Goal: Find specific page/section: Find specific page/section

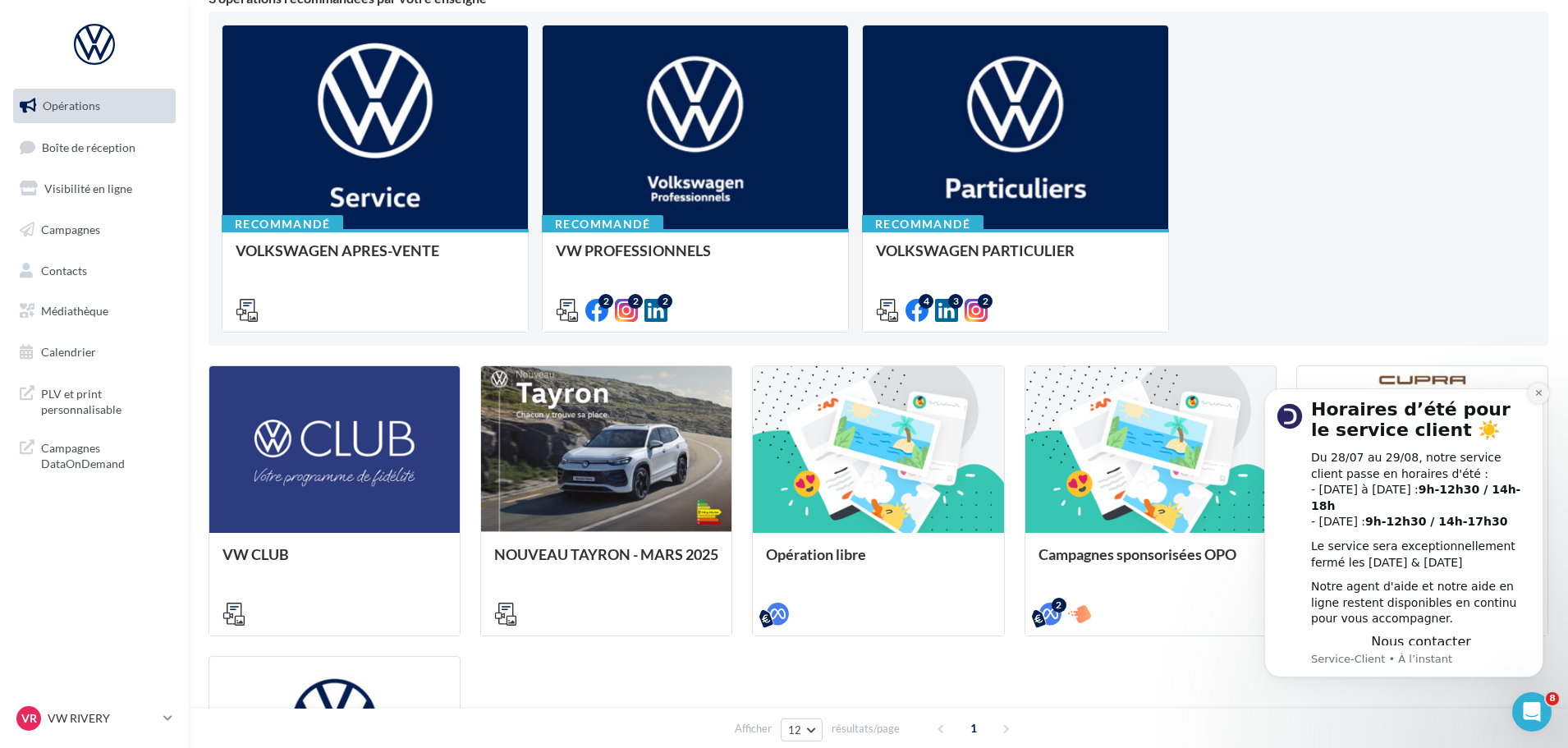
click at [1537, 396] on icon "Dismiss notification" at bounding box center [1537, 393] width 6 height 6
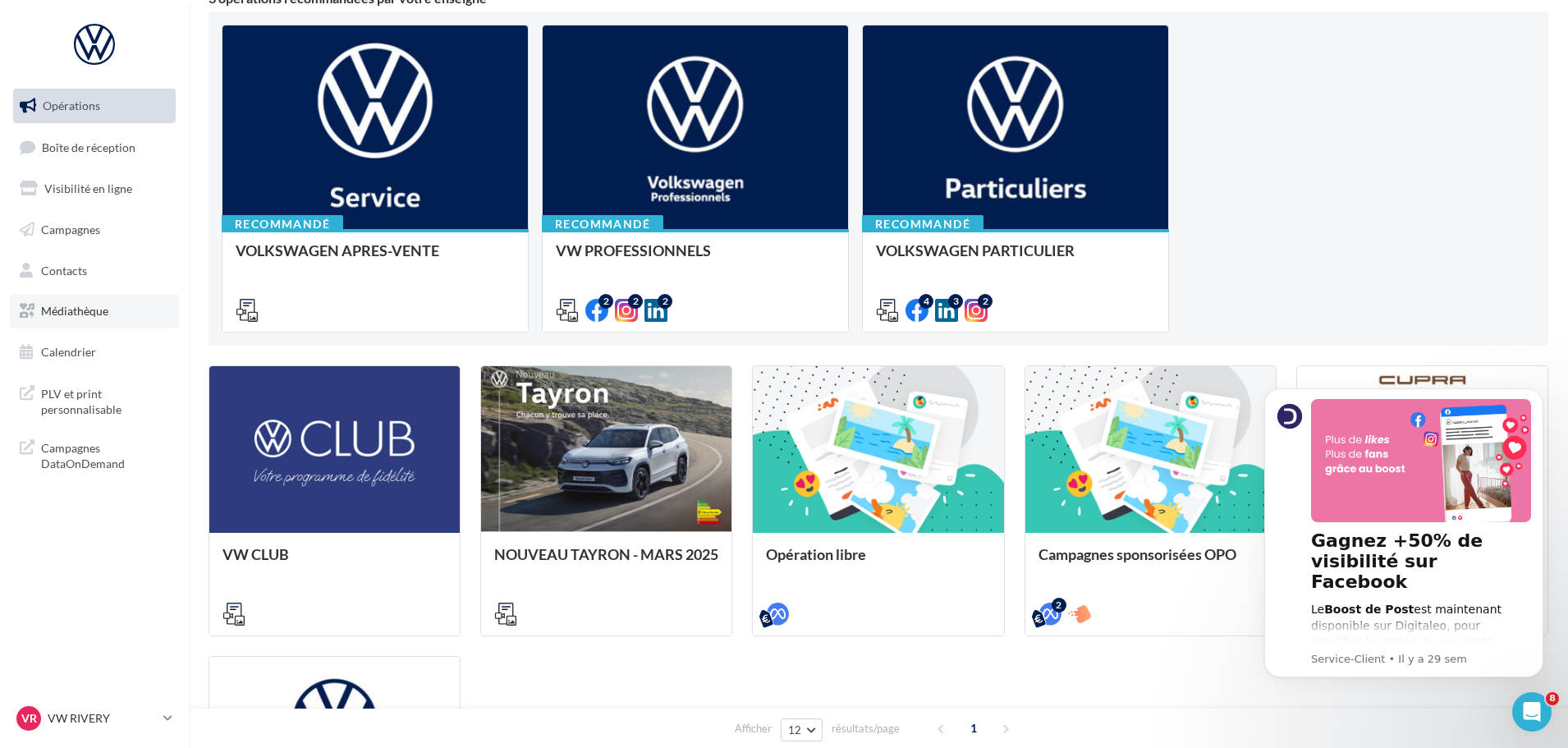
click at [78, 314] on span "Médiathèque" at bounding box center [74, 311] width 67 height 14
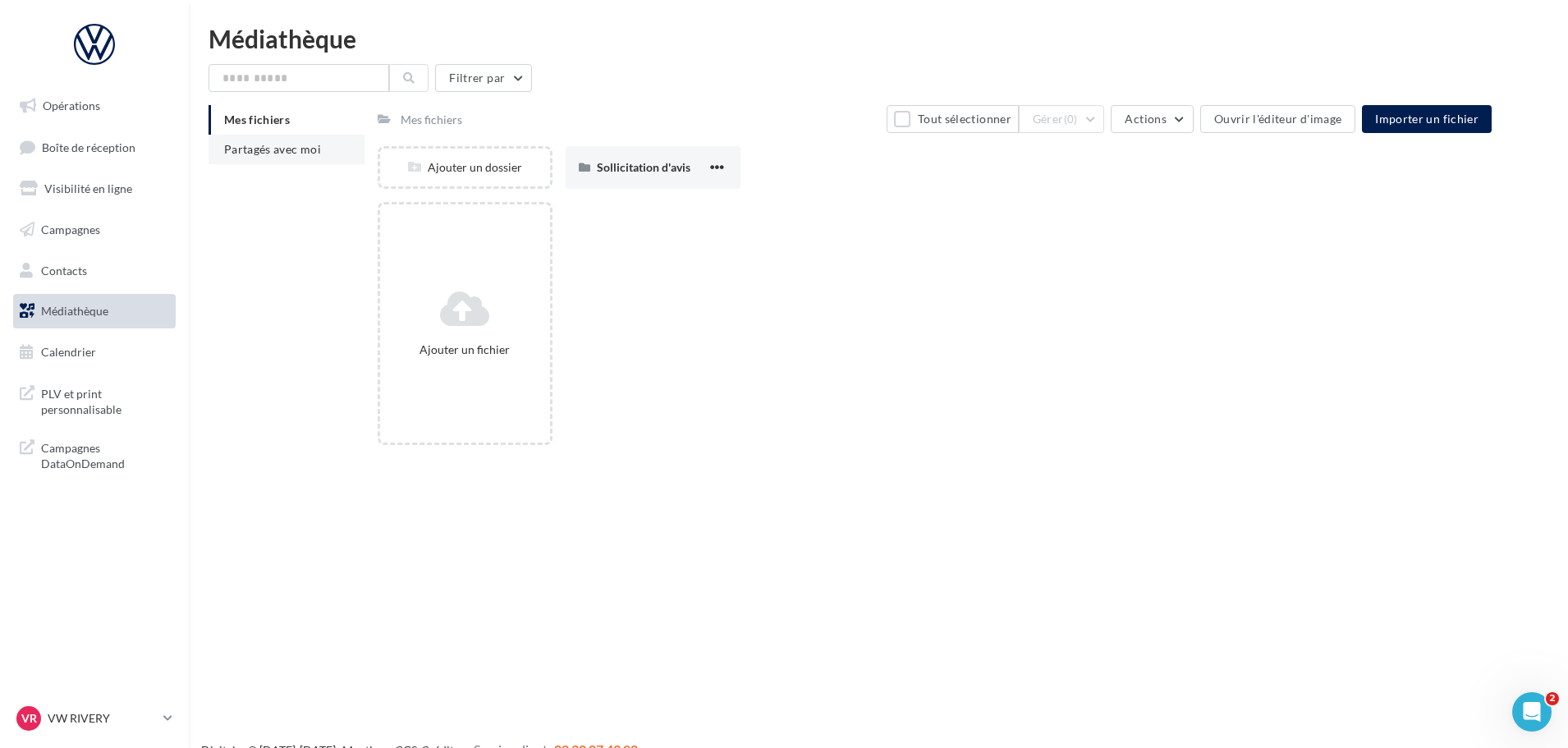
click at [285, 144] on span "Partagés avec moi" at bounding box center [272, 149] width 97 height 14
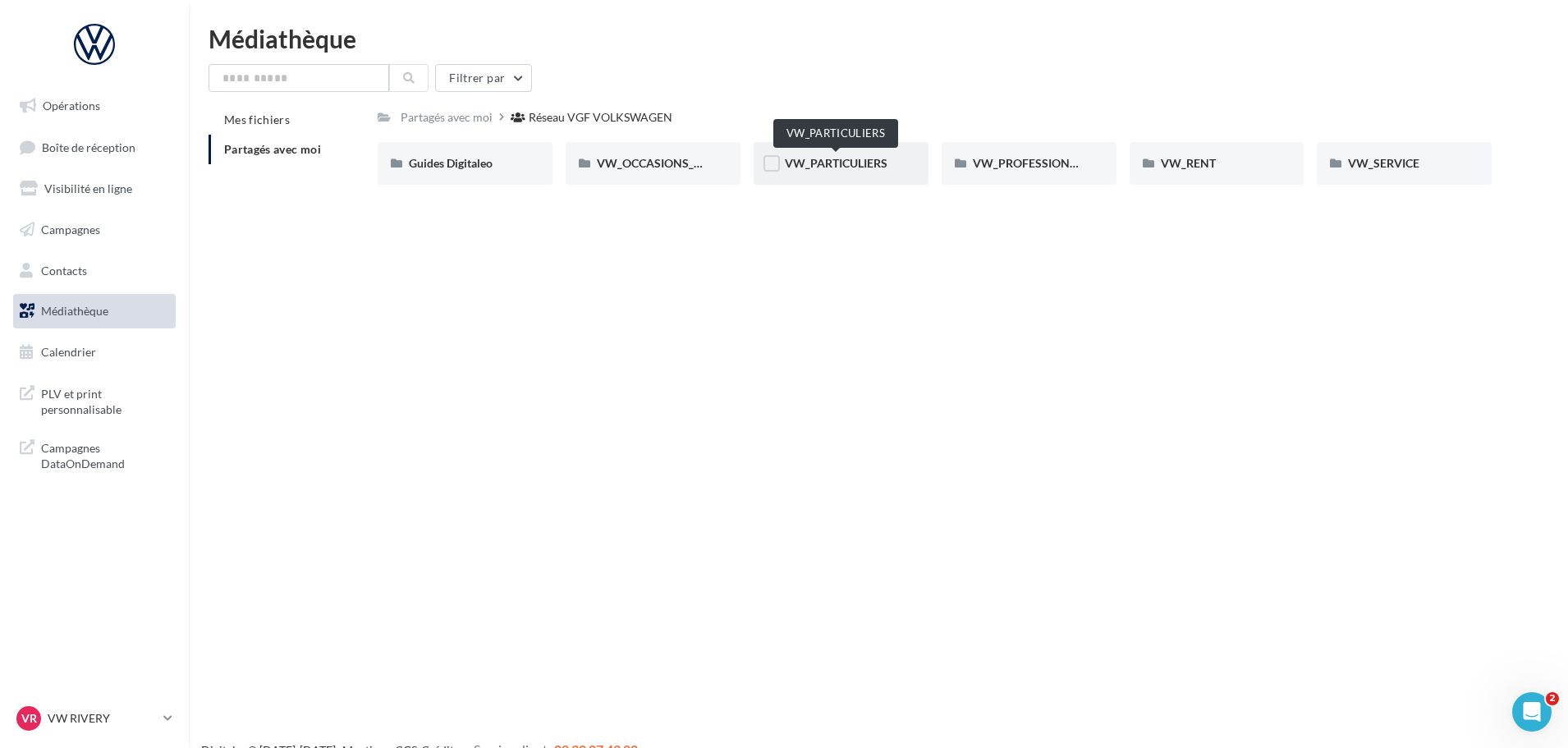
click at [812, 167] on span "VW_PARTICULIERS" at bounding box center [836, 163] width 102 height 14
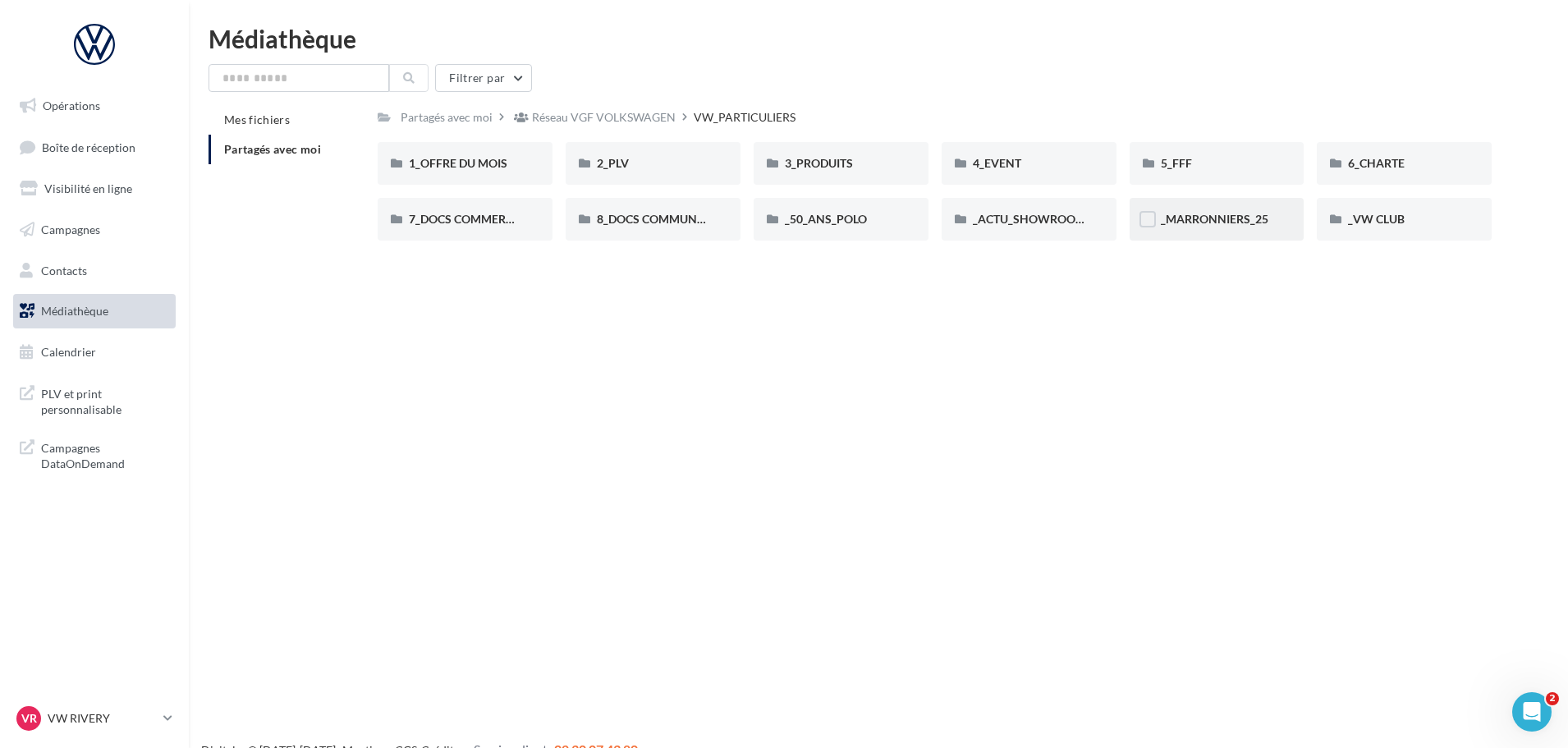
click at [1239, 229] on div "_MARRONNIERS_25" at bounding box center [1217, 219] width 175 height 43
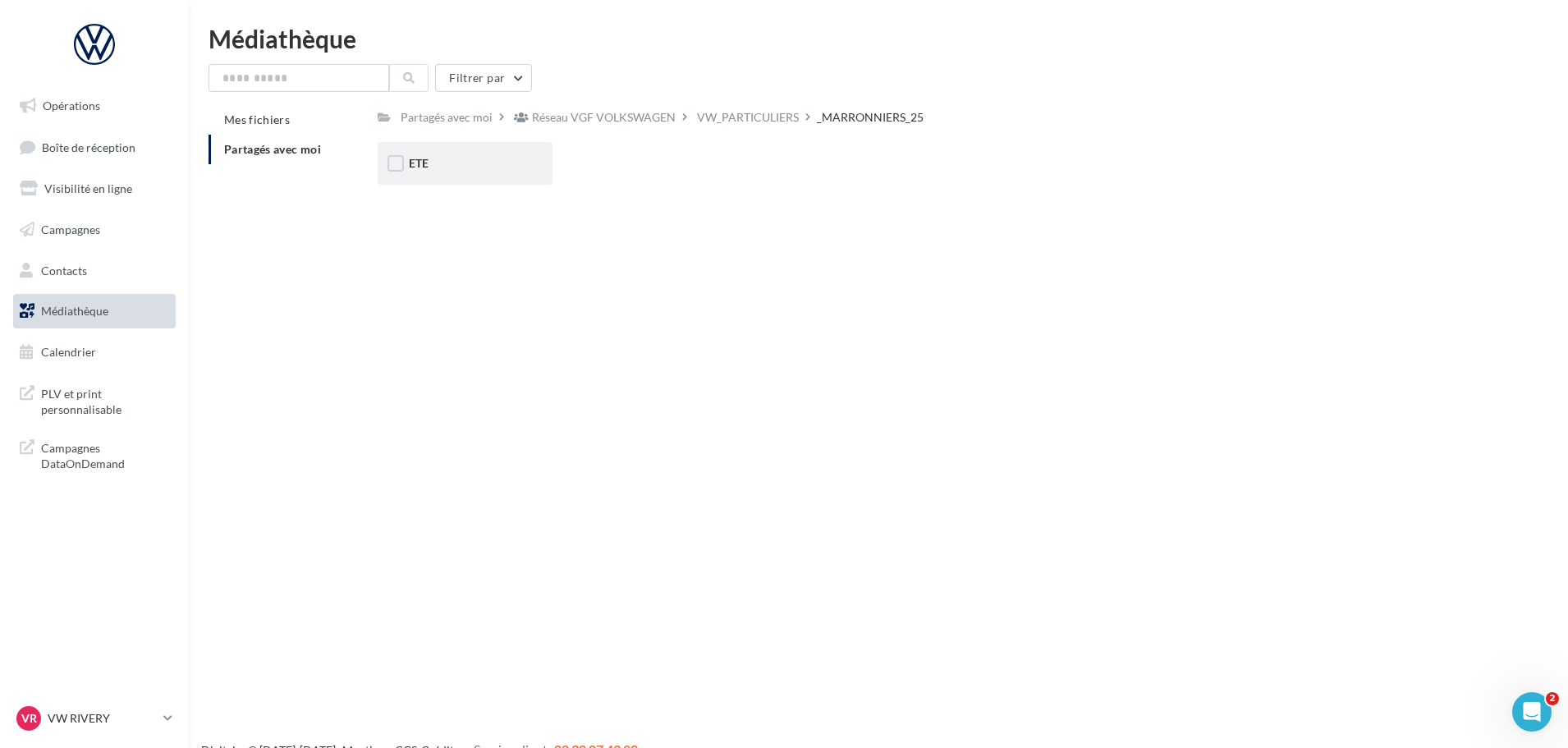
click at [465, 178] on div "ETE" at bounding box center [465, 164] width 175 height 43
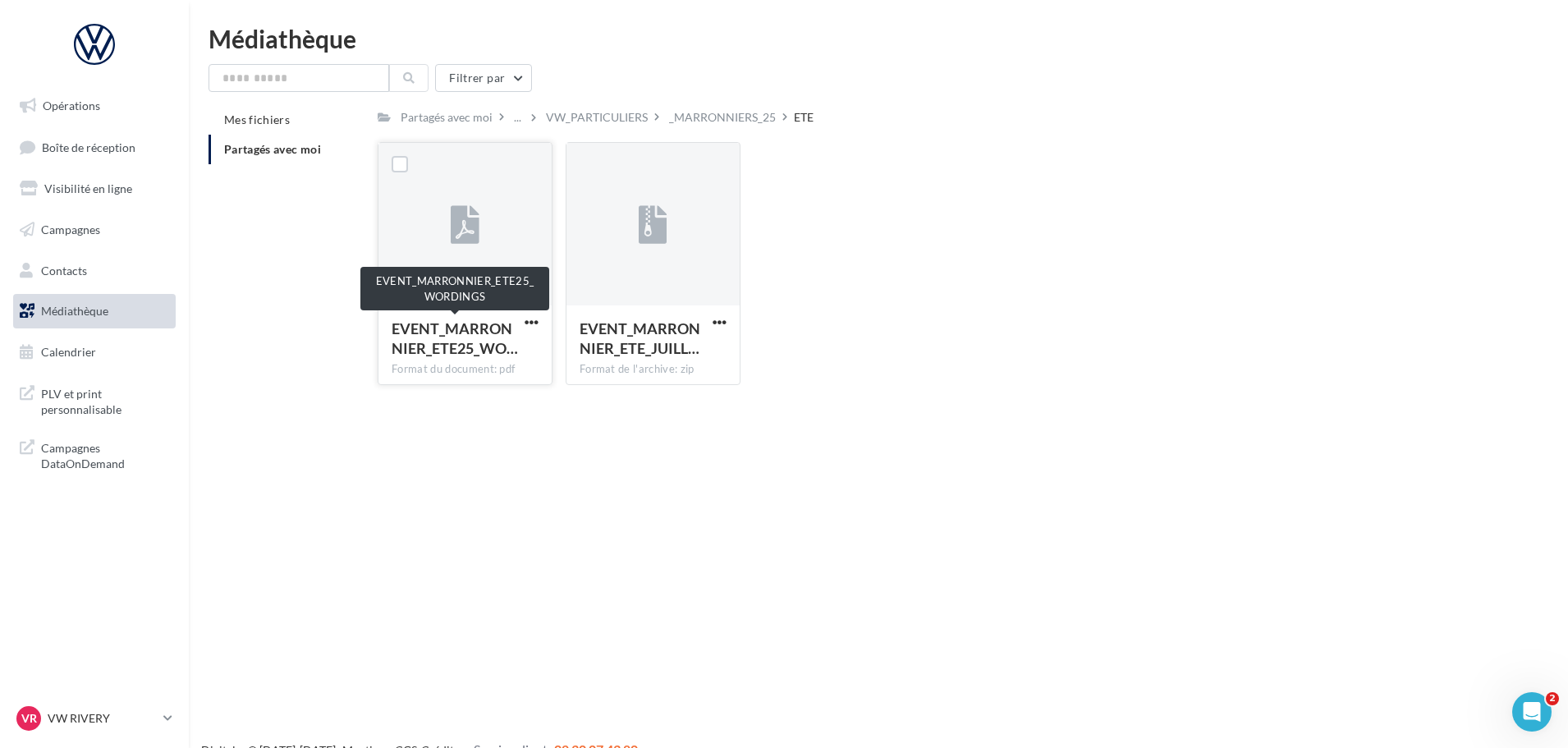
click at [469, 330] on span "EVENT_MARRONNIER_ETE25_WO…" at bounding box center [454, 338] width 126 height 38
click at [490, 301] on div at bounding box center [465, 225] width 173 height 164
click at [604, 109] on div "VW_PARTICULIERS" at bounding box center [596, 117] width 102 height 17
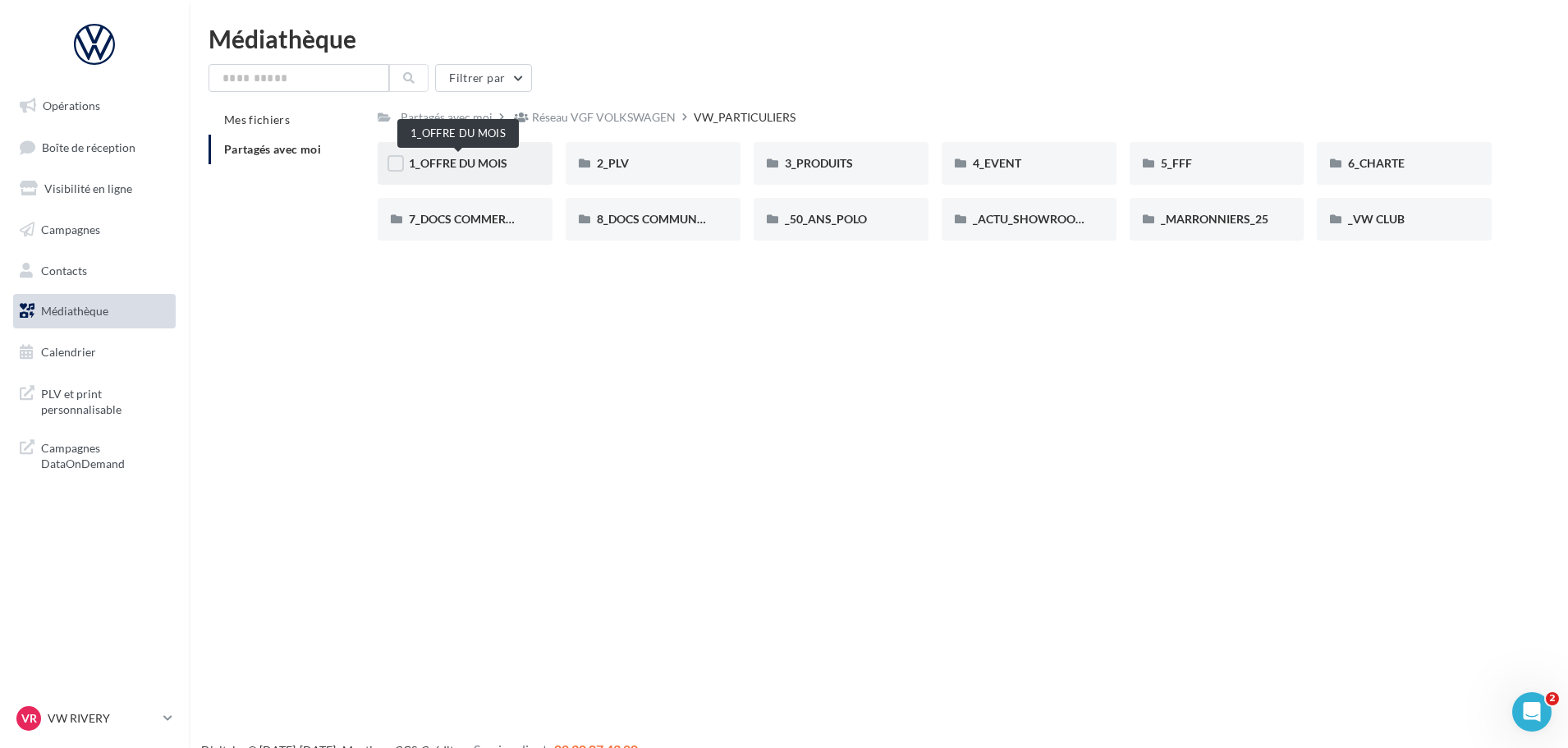
click at [454, 170] on span "1_OFFRE DU MOIS" at bounding box center [458, 163] width 98 height 14
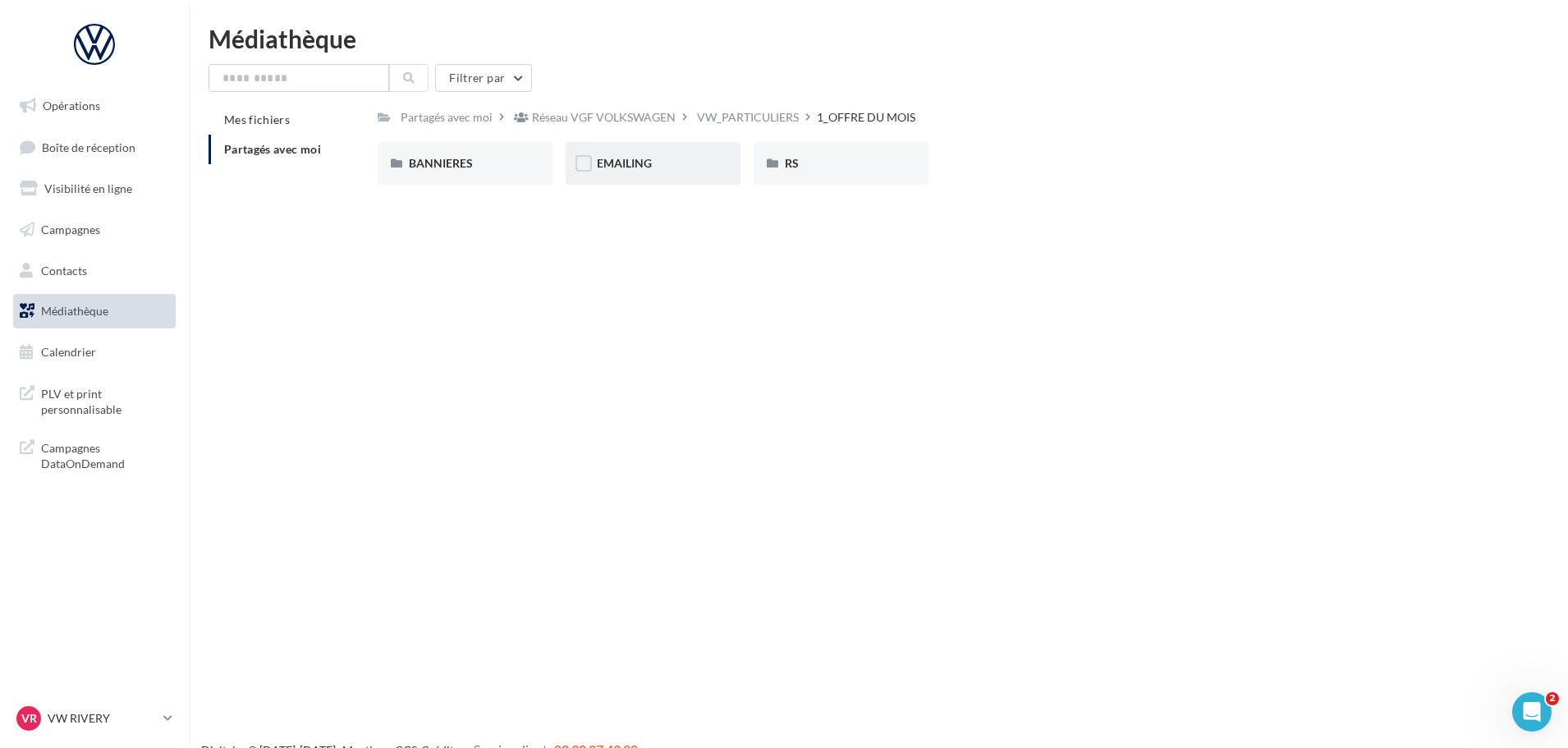
click at [700, 164] on div "EMAILING" at bounding box center [653, 164] width 112 height 17
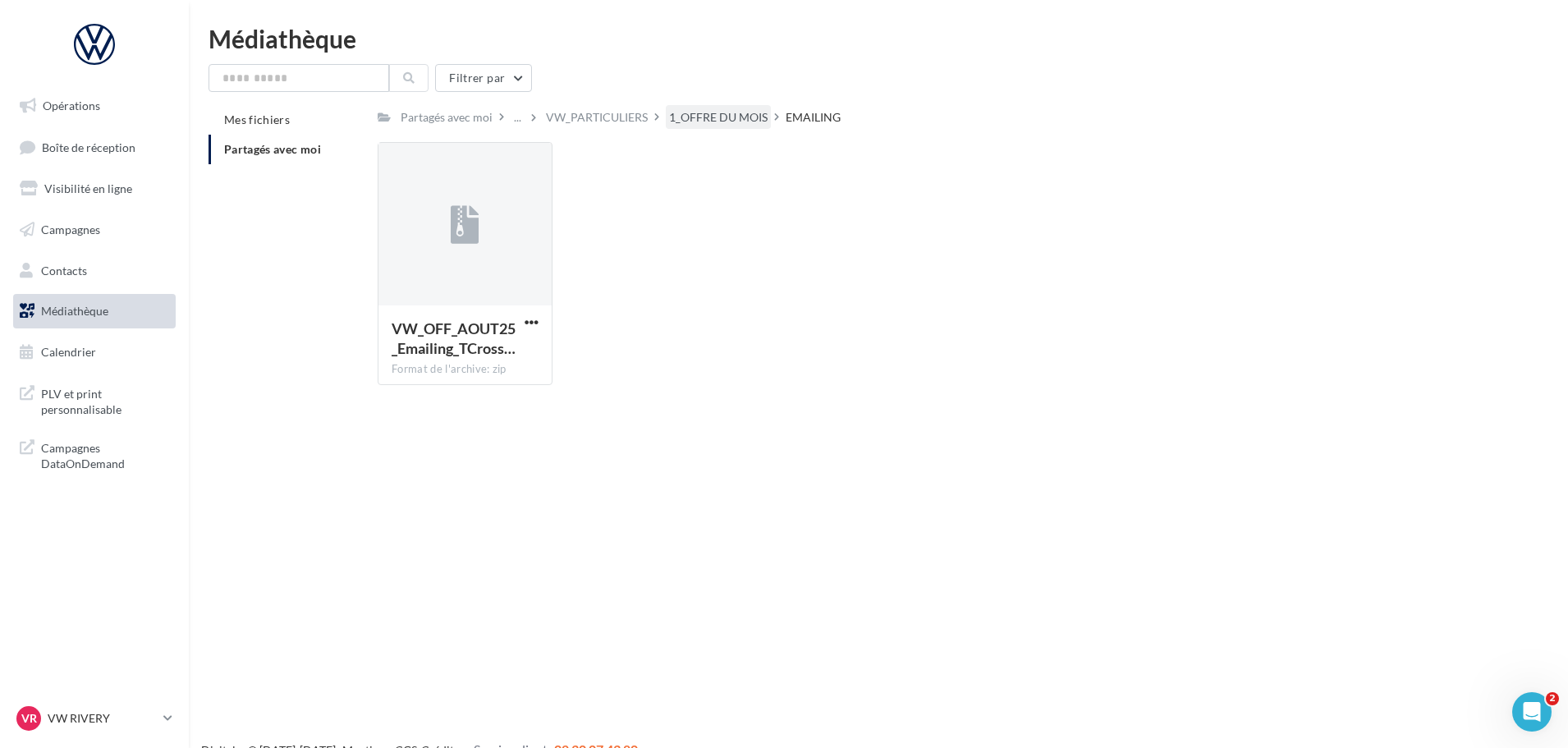
click at [717, 121] on div "1_OFFRE DU MOIS" at bounding box center [718, 117] width 98 height 17
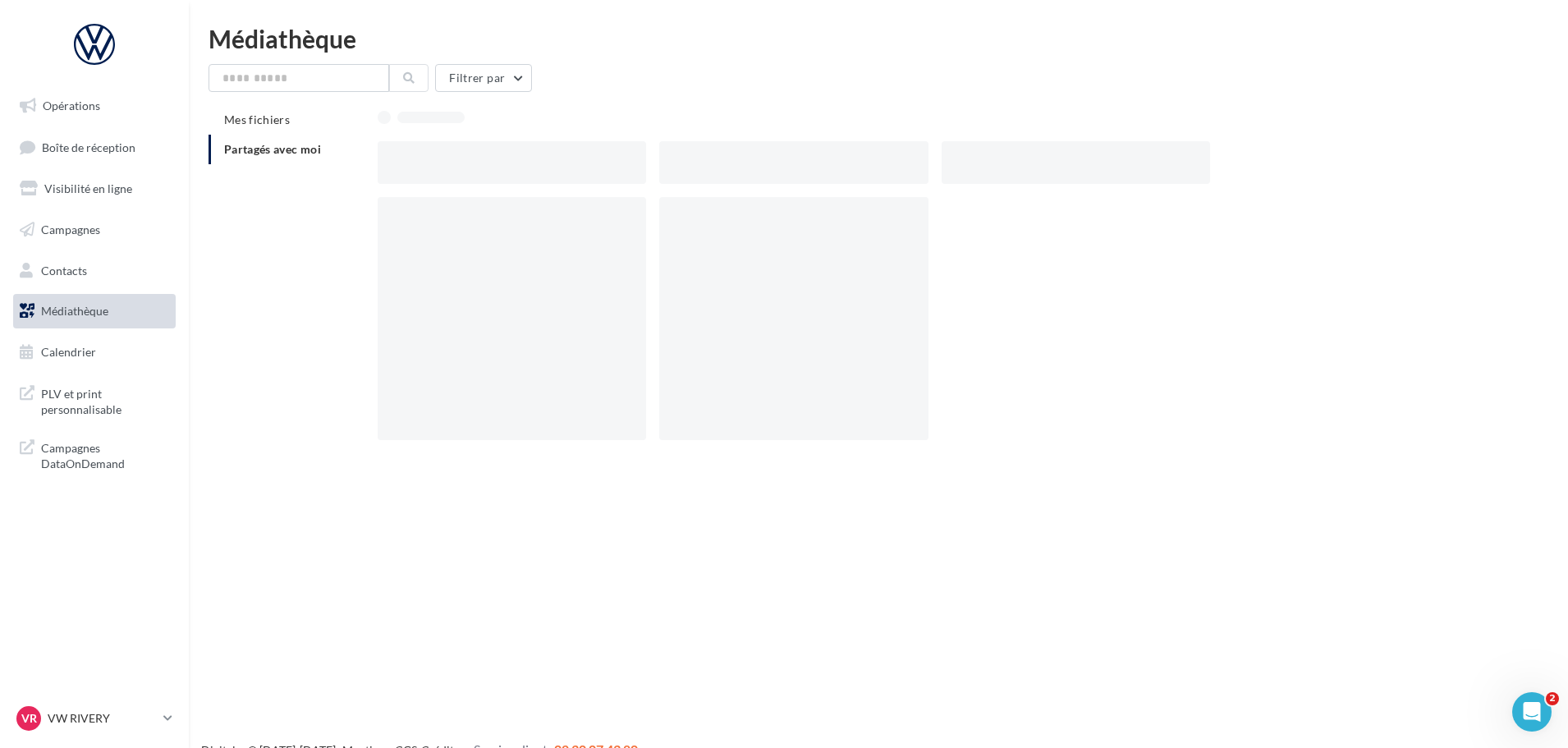
click at [572, 127] on div at bounding box center [934, 117] width 1114 height 23
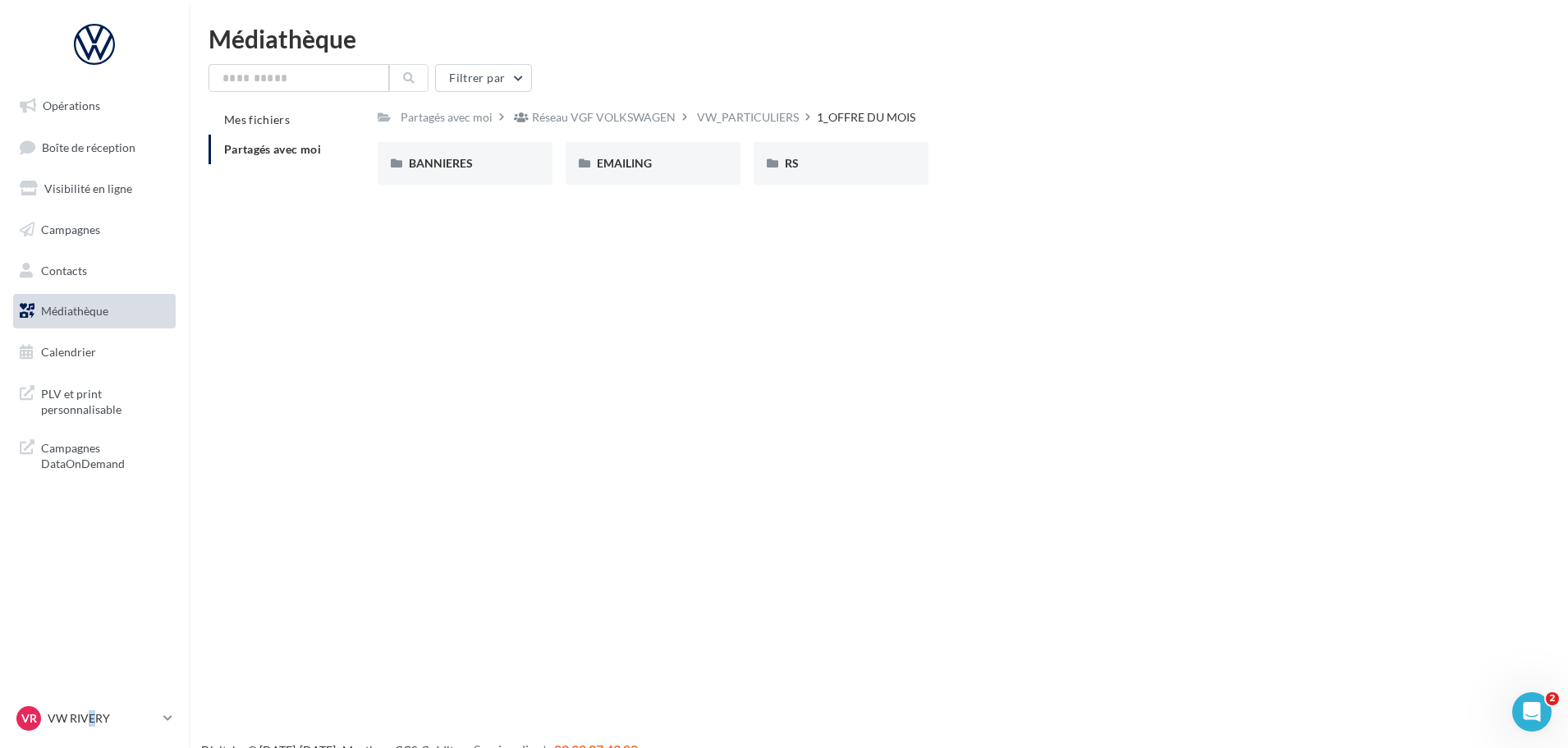
drag, startPoint x: 92, startPoint y: 709, endPoint x: 102, endPoint y: 697, distance: 15.6
click at [95, 710] on div "VR VW RIVERY vw-riv-fre" at bounding box center [87, 718] width 140 height 25
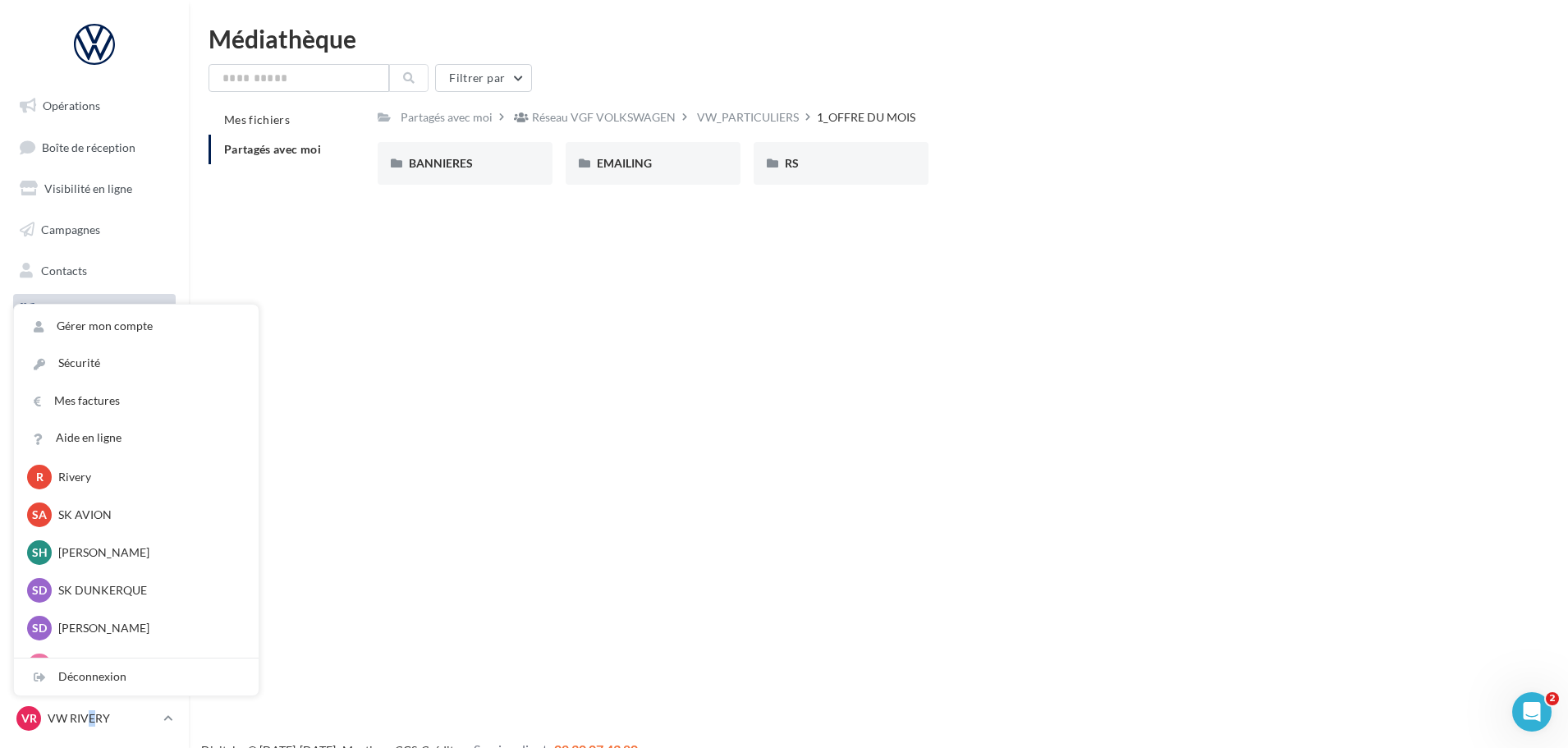
scroll to position [82, 0]
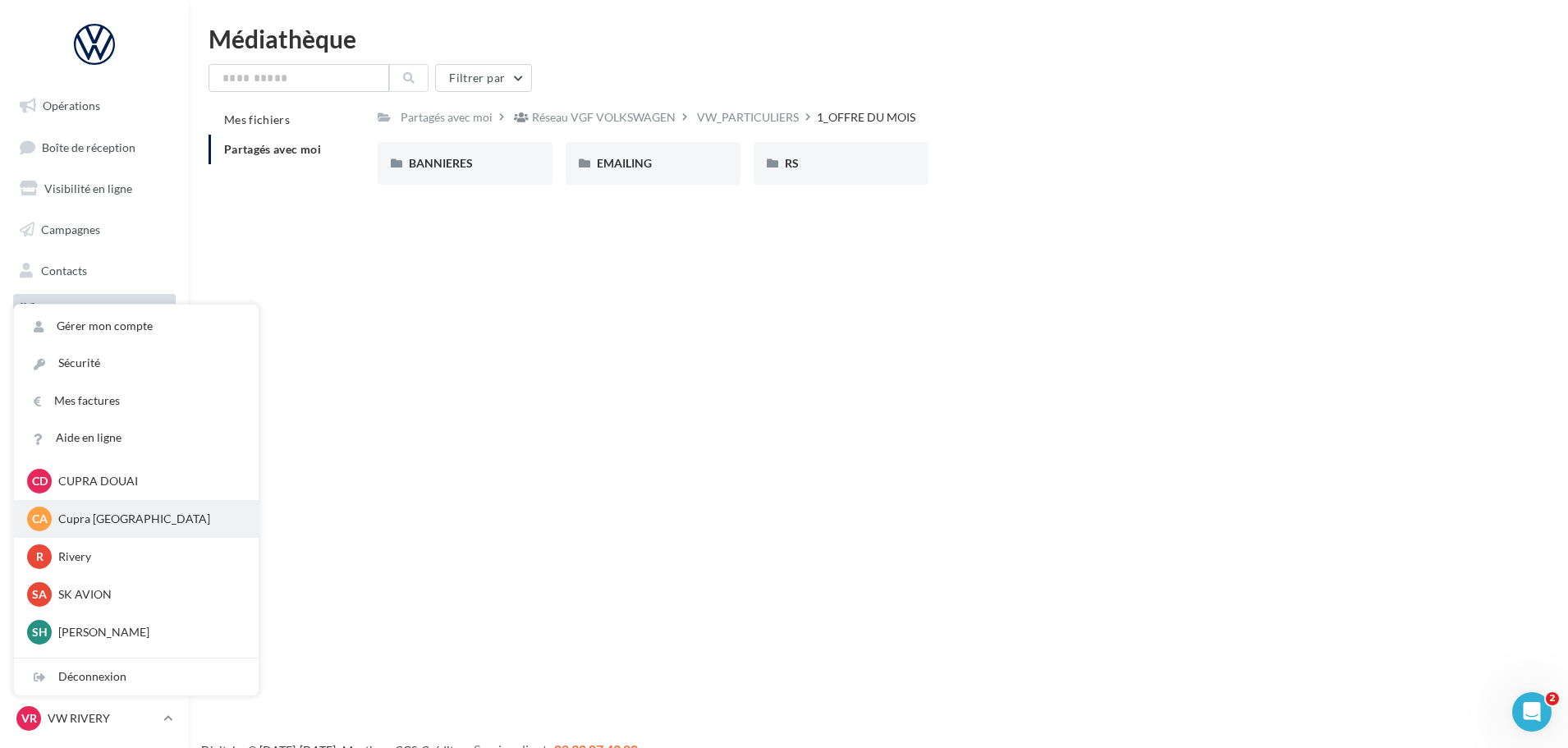
click at [124, 518] on p "Cupra [GEOGRAPHIC_DATA]" at bounding box center [149, 519] width 181 height 17
